Goal: Check status: Check status

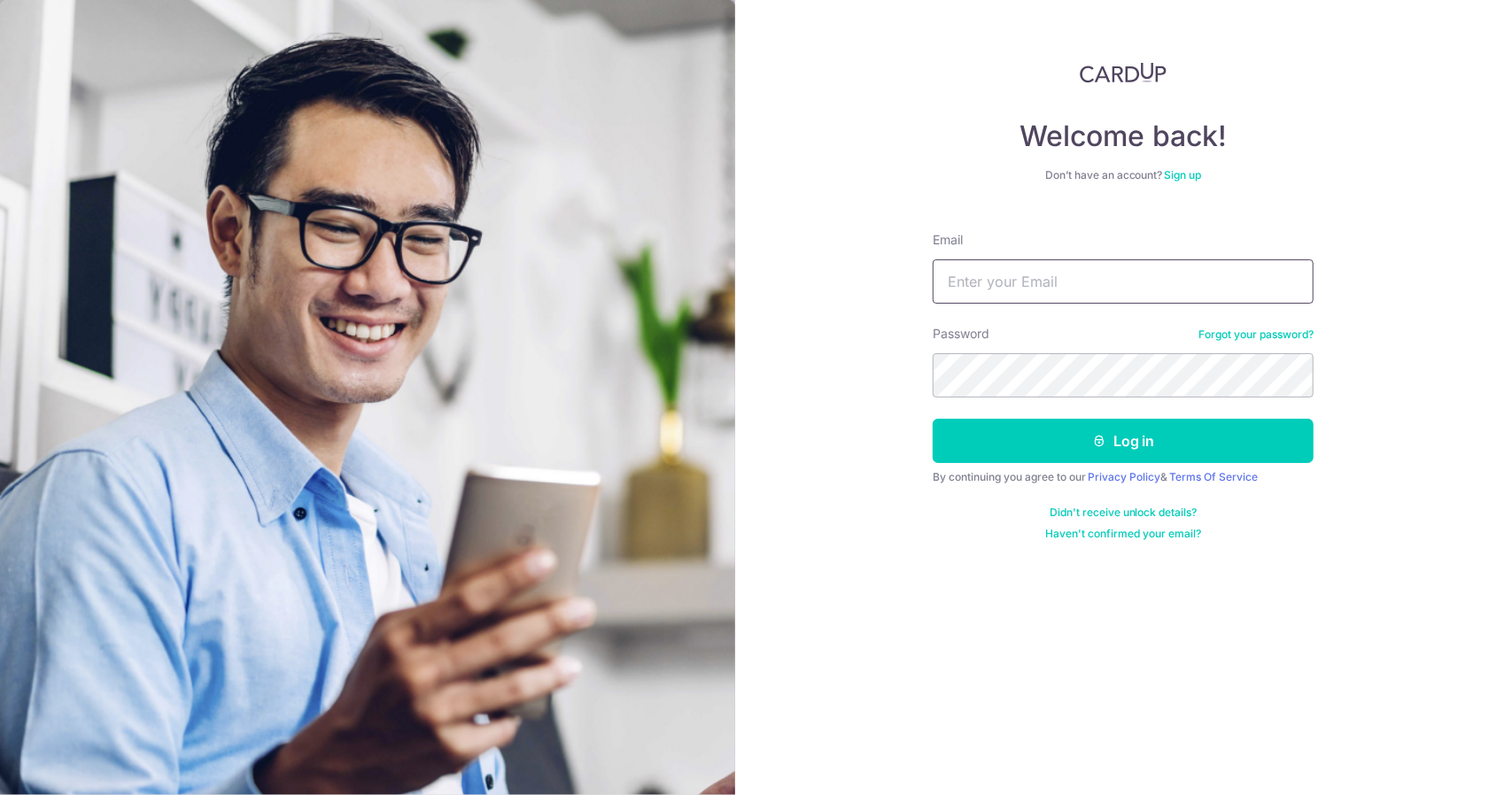
type input "[EMAIL_ADDRESS][DOMAIN_NAME]"
click at [1042, 433] on button "Log in" at bounding box center [1123, 441] width 381 height 44
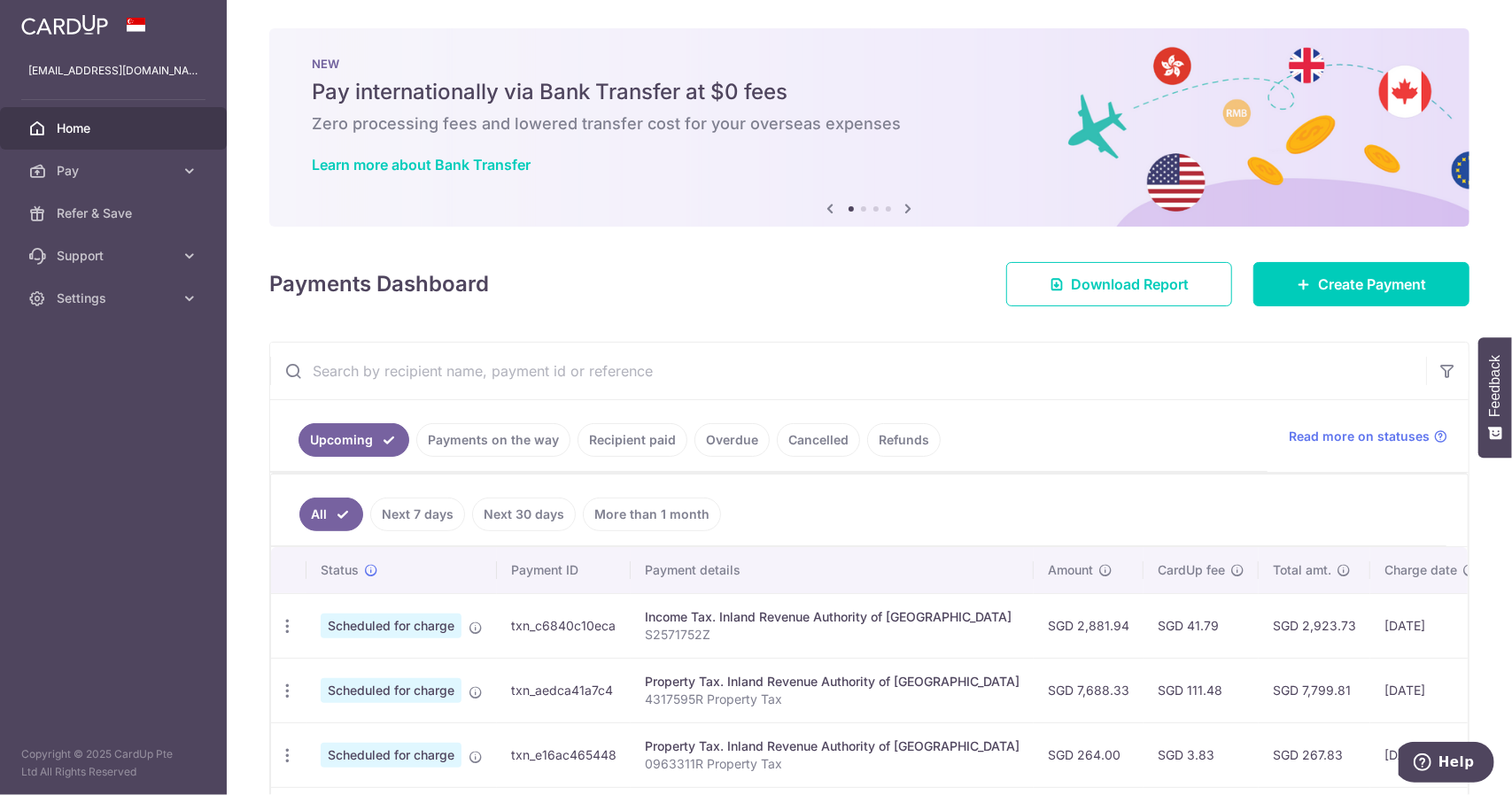
scroll to position [88, 0]
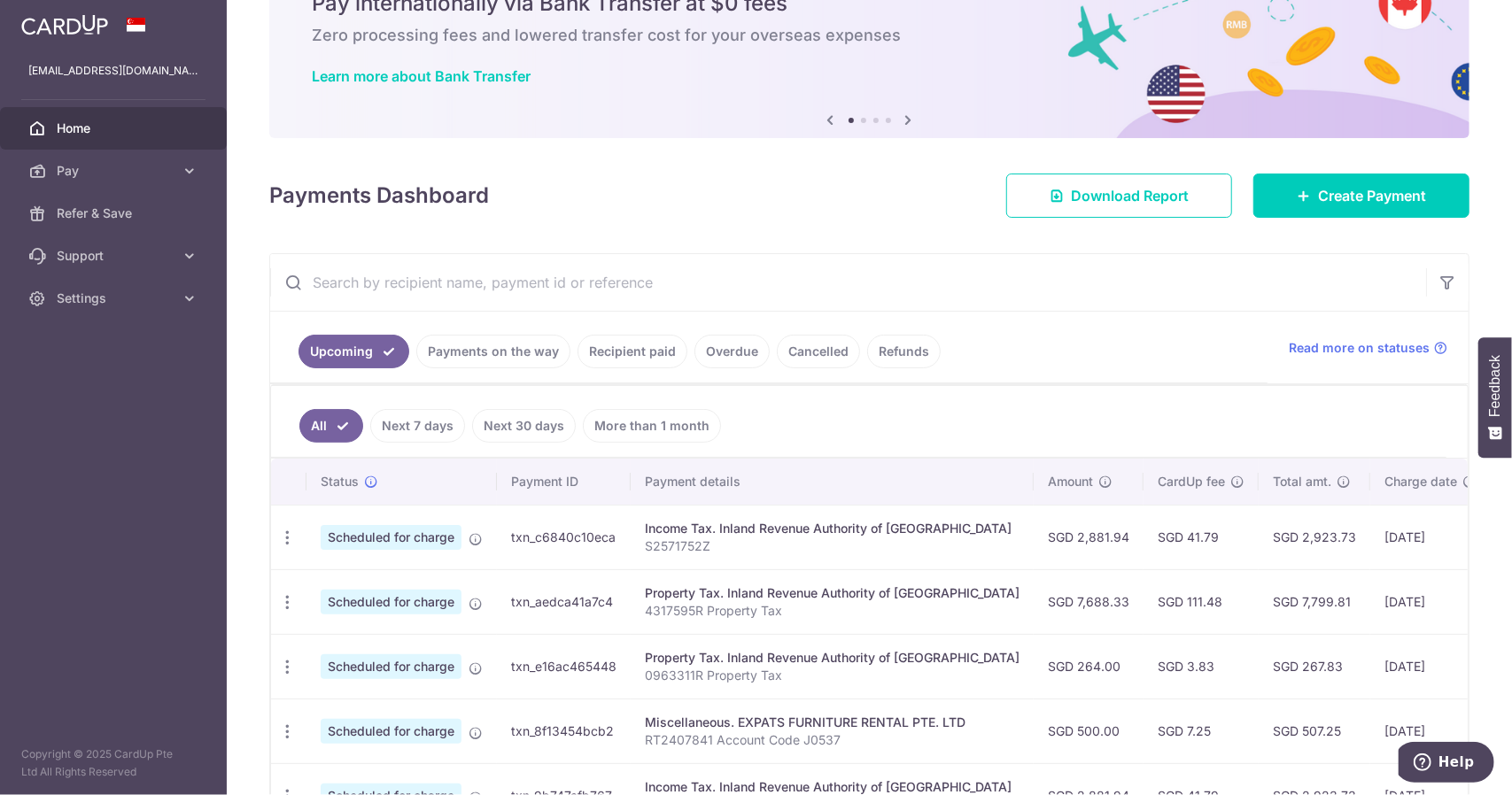
click at [509, 351] on link "Payments on the way" at bounding box center [493, 351] width 154 height 33
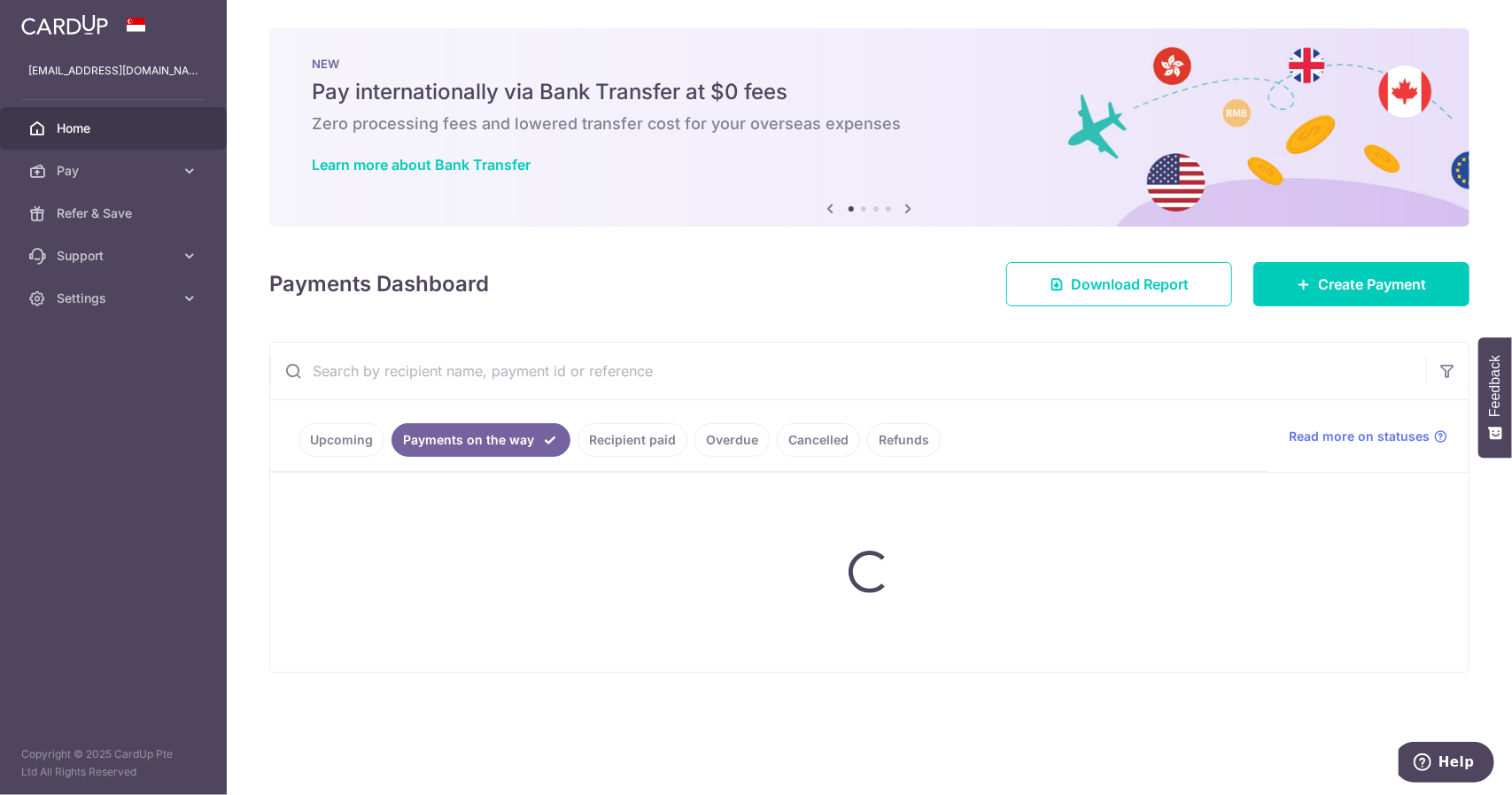
scroll to position [0, 0]
